Goal: Task Accomplishment & Management: Manage account settings

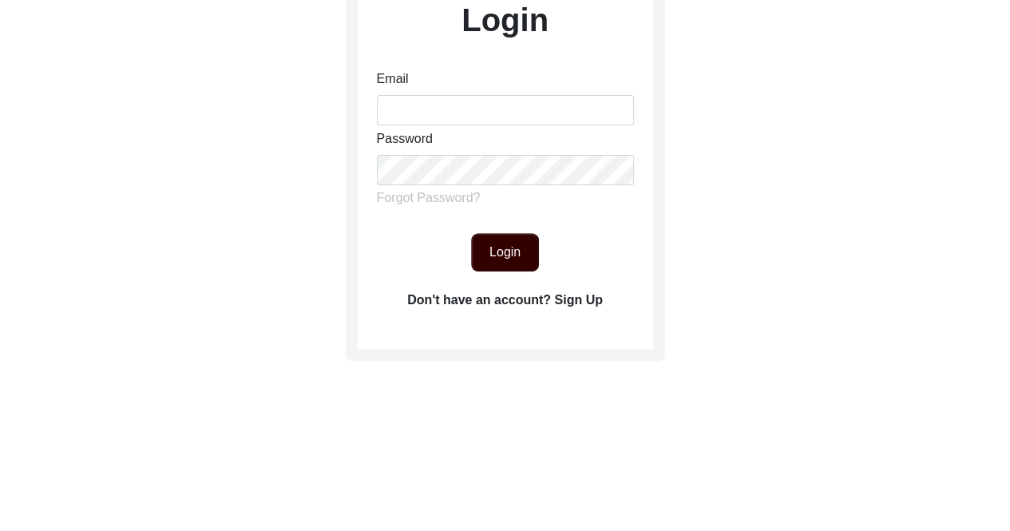
scroll to position [158, 0]
click at [448, 196] on label "Forgot Password?" at bounding box center [429, 196] width 104 height 19
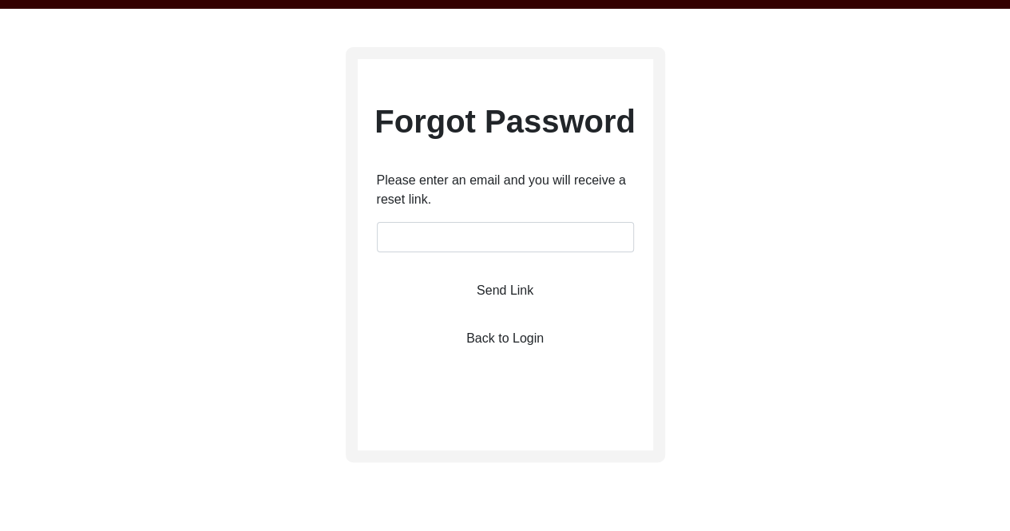
scroll to position [54, 0]
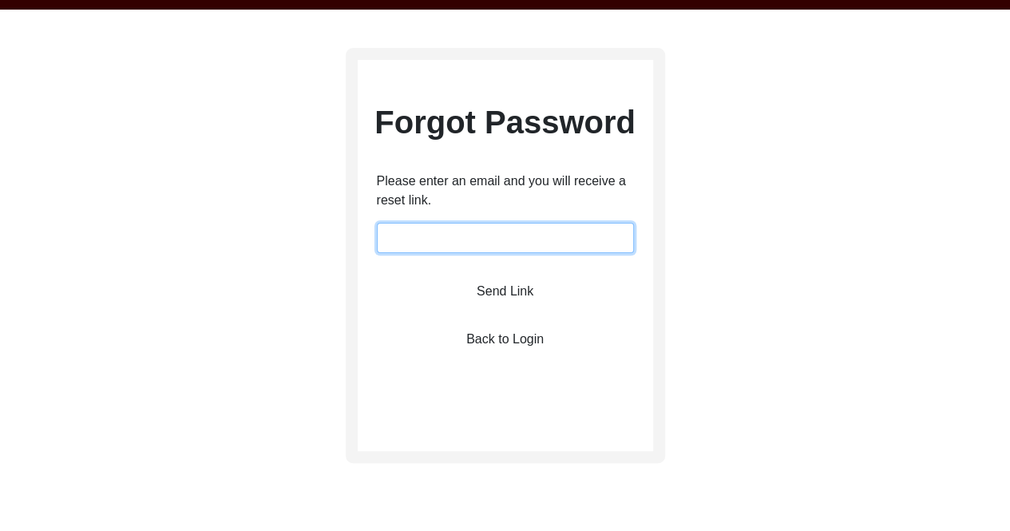
click at [515, 231] on input "email" at bounding box center [505, 238] width 257 height 30
type input "[EMAIL_ADDRESS][DOMAIN_NAME]"
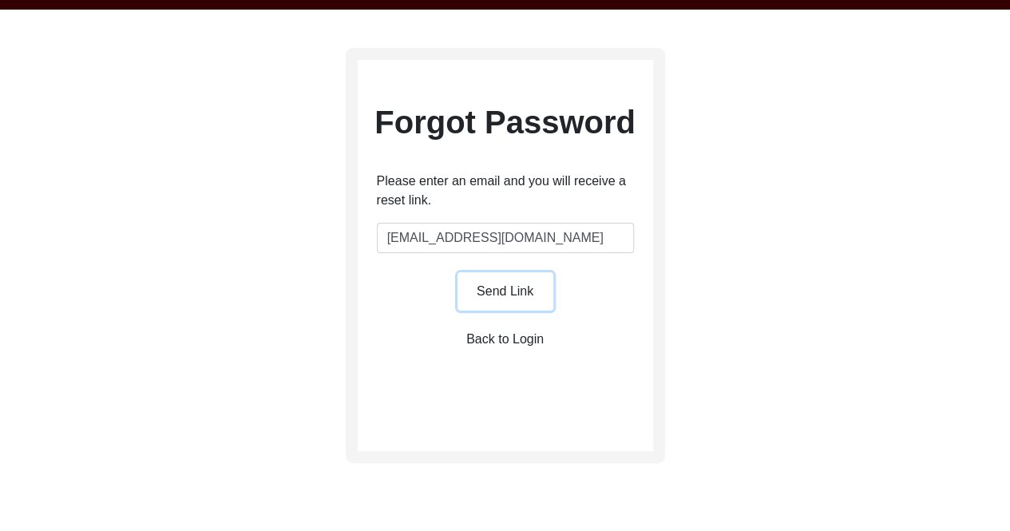
click at [514, 285] on button "Send Link" at bounding box center [505, 291] width 96 height 38
click at [519, 293] on button "Send Link" at bounding box center [505, 291] width 96 height 38
click at [496, 282] on button "Send Link" at bounding box center [505, 291] width 96 height 38
click at [534, 333] on label "Back to Login" at bounding box center [504, 339] width 77 height 19
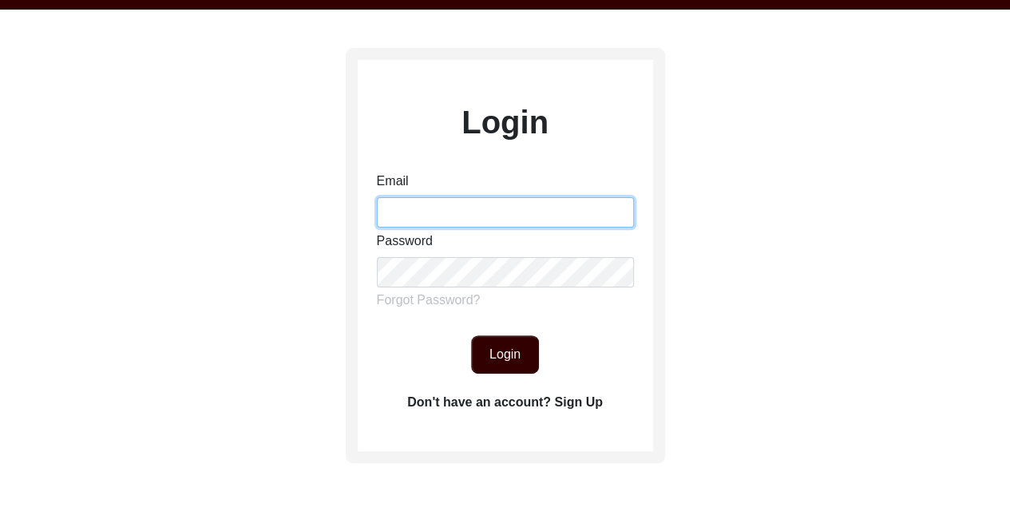
click at [518, 223] on input "Email" at bounding box center [505, 212] width 257 height 30
type input "[EMAIL_ADDRESS][DOMAIN_NAME]"
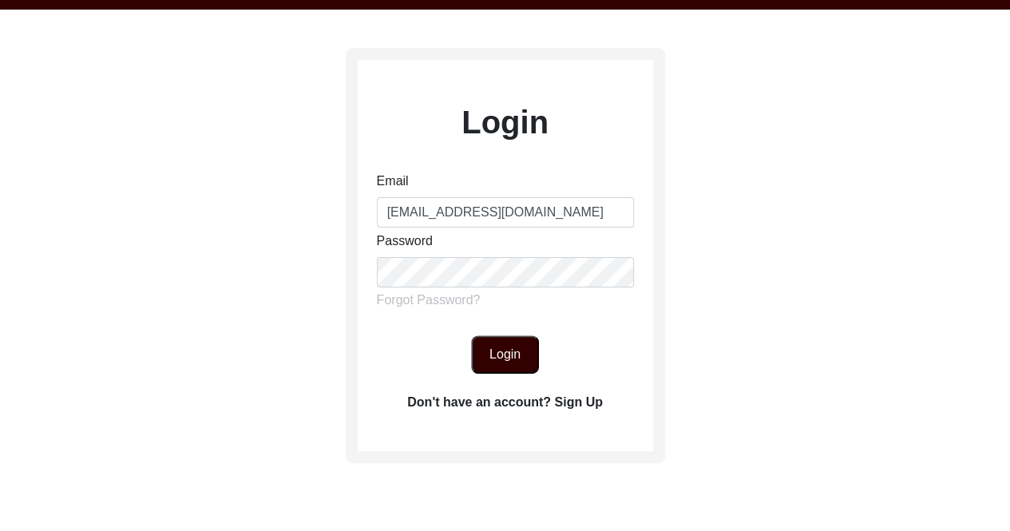
click at [511, 343] on button "Login" at bounding box center [505, 354] width 68 height 38
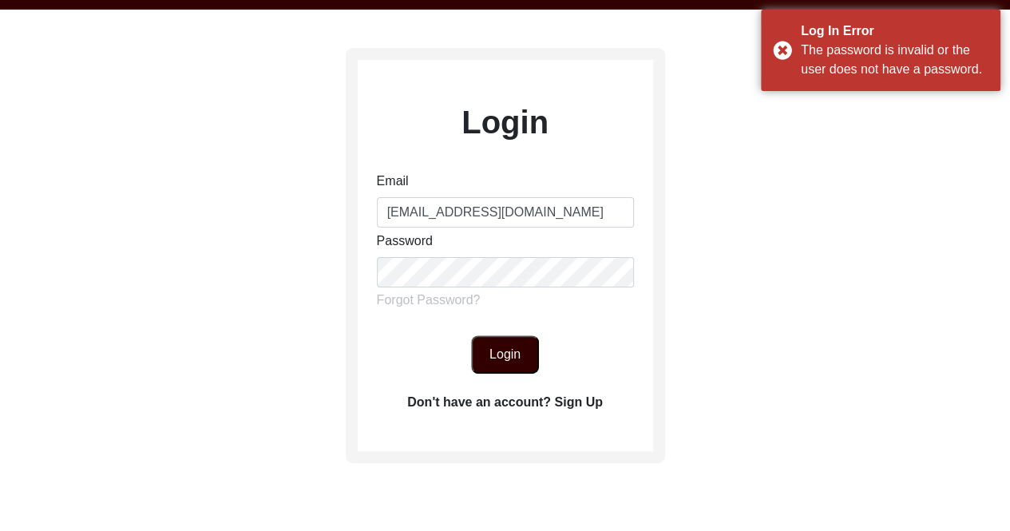
click at [433, 293] on label "Forgot Password?" at bounding box center [429, 300] width 104 height 19
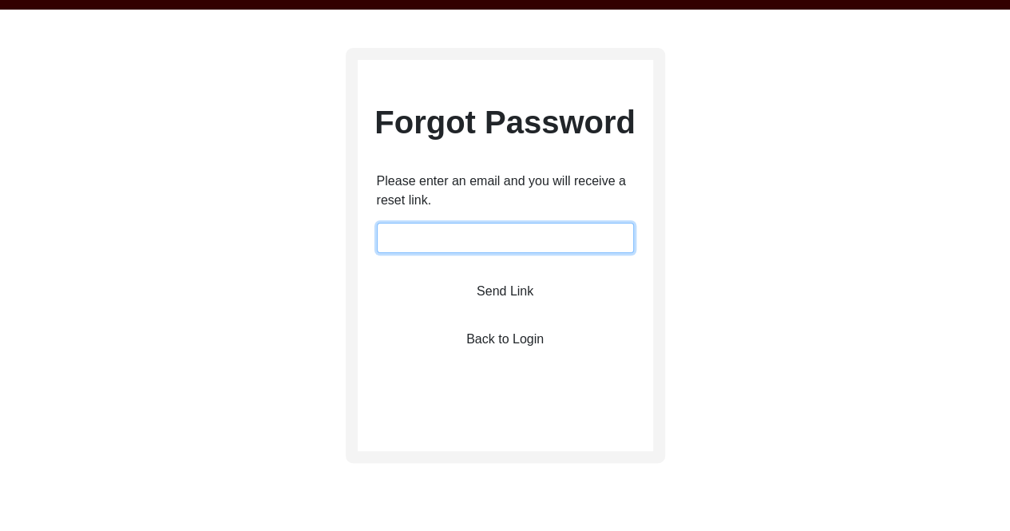
click at [524, 229] on input "email" at bounding box center [505, 238] width 257 height 30
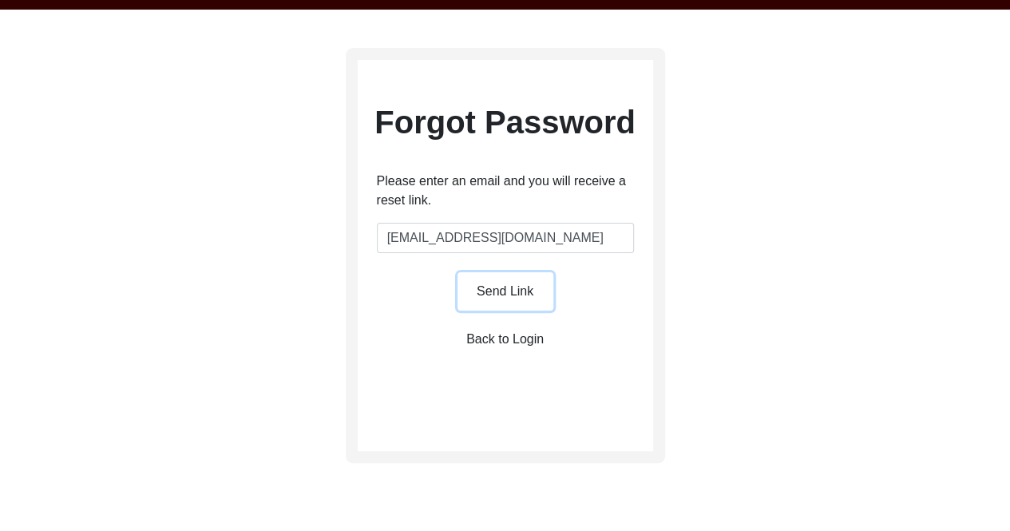
click at [501, 286] on button "Send Link" at bounding box center [505, 291] width 96 height 38
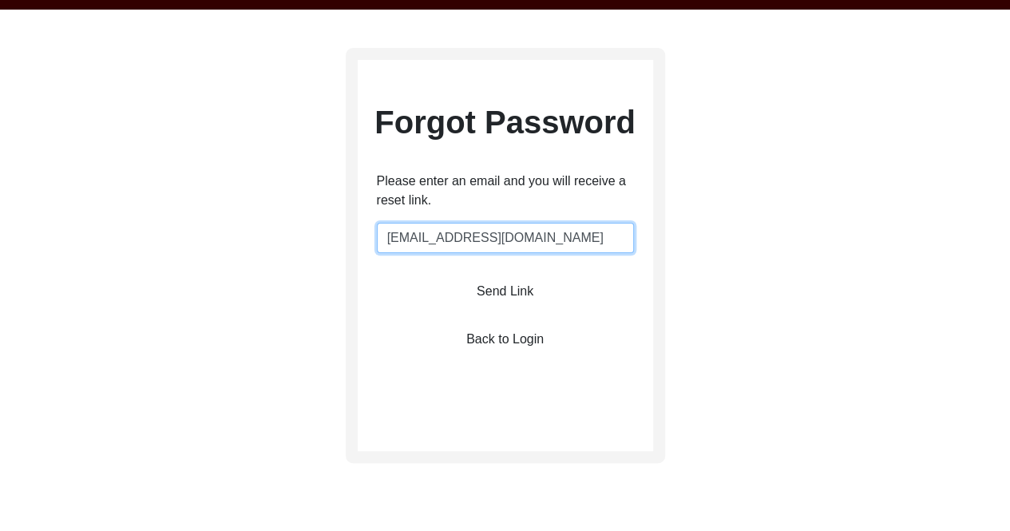
click at [537, 232] on input "[EMAIL_ADDRESS][DOMAIN_NAME]" at bounding box center [505, 238] width 257 height 30
type input "[EMAIL_ADDRESS][DOMAIN_NAME]"
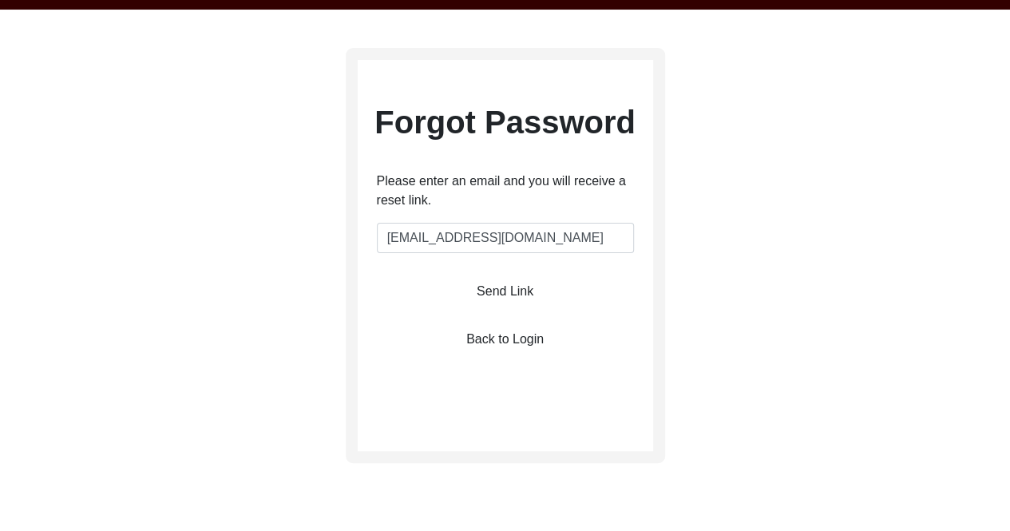
click at [837, 209] on div "Forgot Password Please enter an email and you will receive a reset link. [EMAIL…" at bounding box center [505, 300] width 1010 height 581
click at [501, 284] on button "Send Link" at bounding box center [505, 291] width 96 height 38
drag, startPoint x: 525, startPoint y: 314, endPoint x: 512, endPoint y: 339, distance: 28.6
click at [512, 339] on div "Forgot Password Please enter an email and you will receive a reset link. [EMAIL…" at bounding box center [505, 226] width 295 height 257
click at [527, 340] on label "Back to Login" at bounding box center [504, 339] width 77 height 19
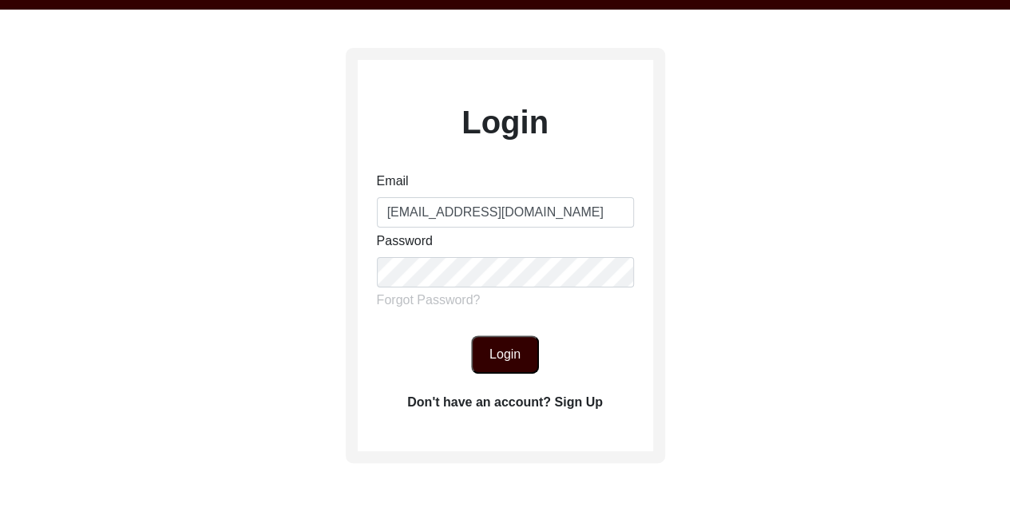
click at [769, 259] on div "Login Email [EMAIL_ADDRESS][DOMAIN_NAME] Password Forgot Password? Login Don't …" at bounding box center [505, 300] width 1010 height 581
click at [845, 113] on div "Login Email [EMAIL_ADDRESS][DOMAIN_NAME] Password Forgot Password? Login Don't …" at bounding box center [505, 300] width 1010 height 581
click at [749, 260] on div "Login Email [EMAIL_ADDRESS][DOMAIN_NAME] Password Forgot Password? Login Don't …" at bounding box center [505, 300] width 1010 height 581
